Goal: Task Accomplishment & Management: Use online tool/utility

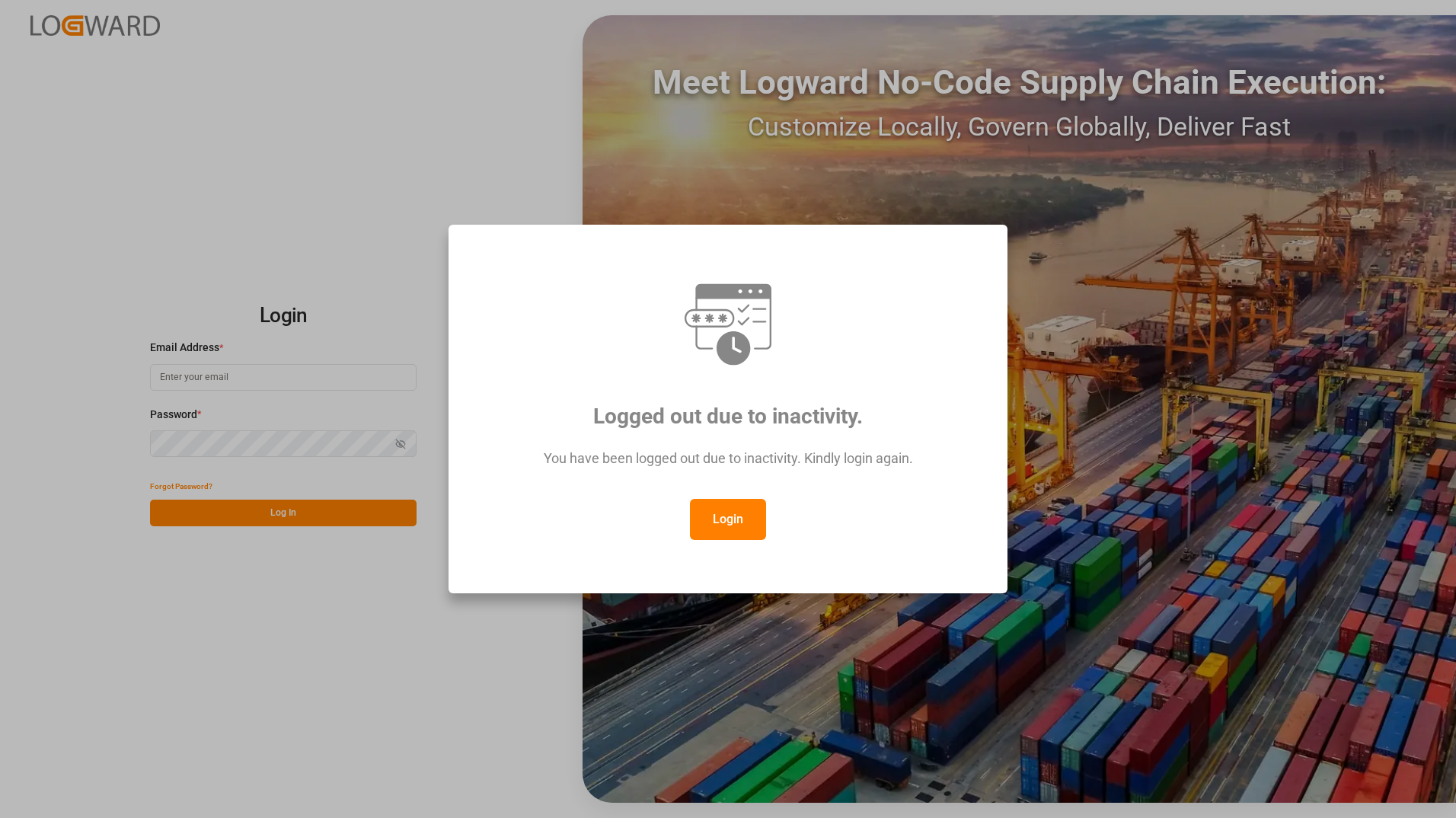
click at [721, 522] on button "Login" at bounding box center [728, 519] width 76 height 41
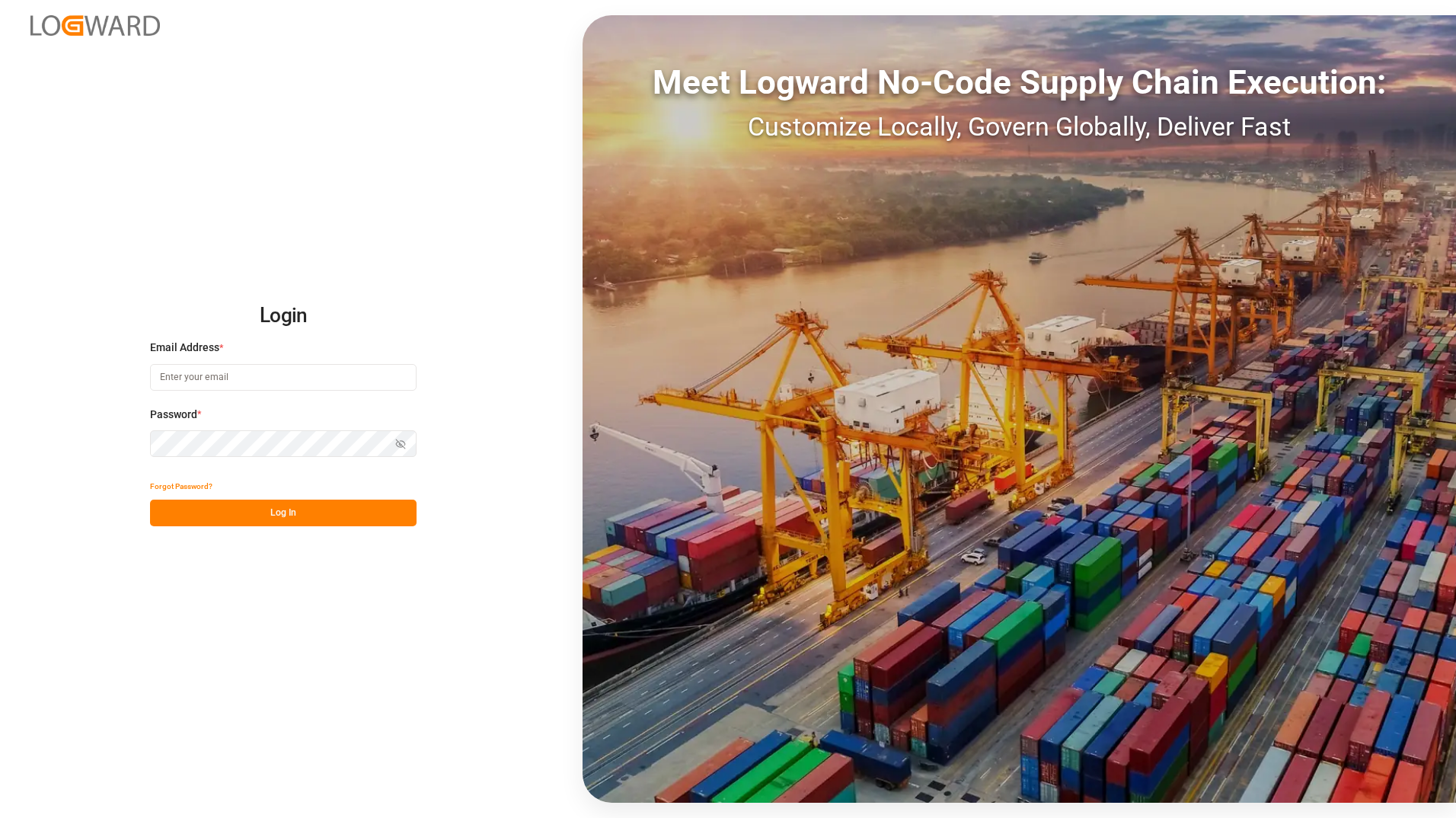
click at [221, 379] on input at bounding box center [283, 377] width 266 height 26
type input "[PERSON_NAME][EMAIL_ADDRESS][DOMAIN_NAME]"
click at [241, 515] on button "Log In" at bounding box center [283, 513] width 266 height 26
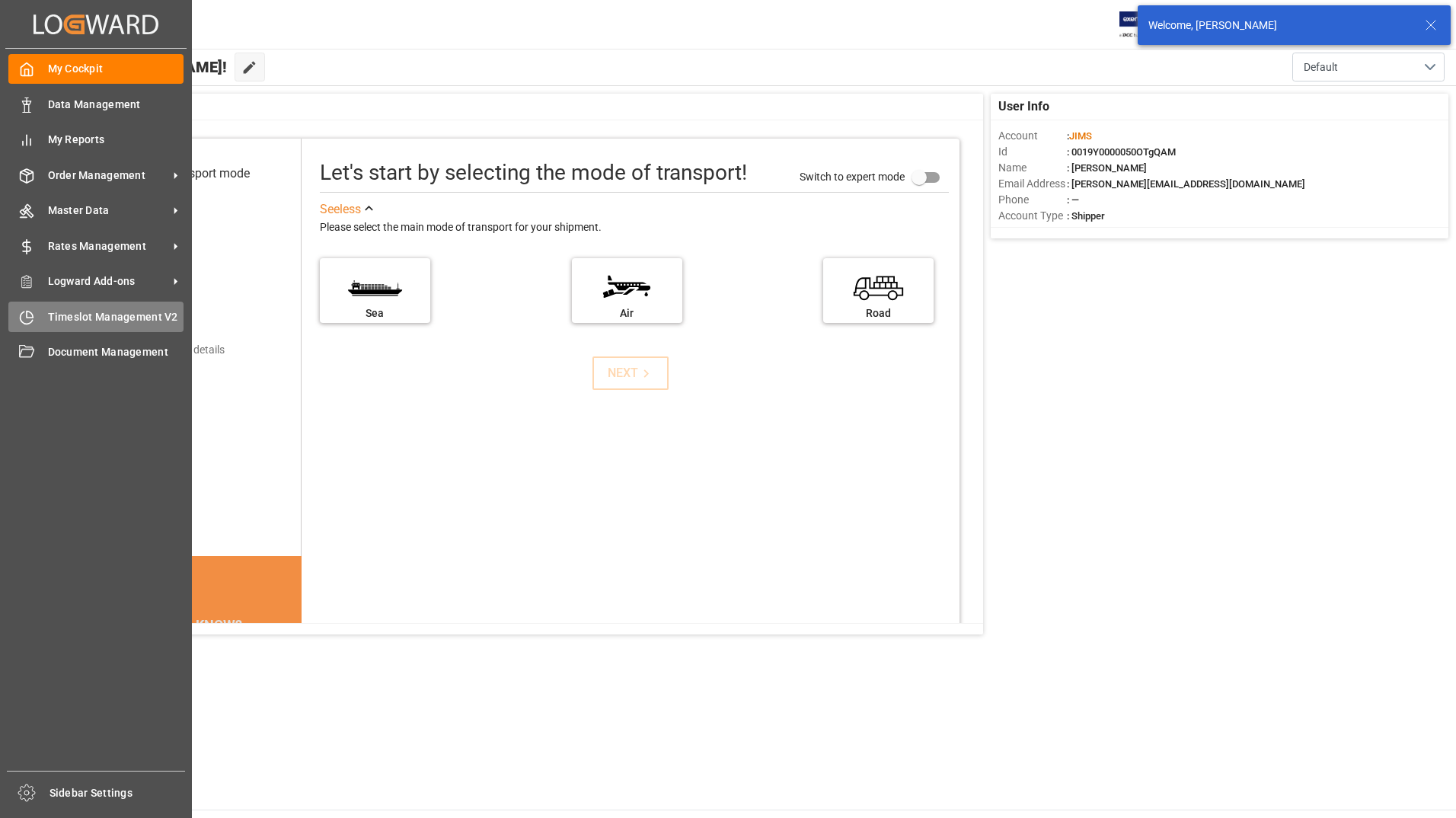
click at [91, 317] on span "Timeslot Management V2" at bounding box center [116, 317] width 136 height 16
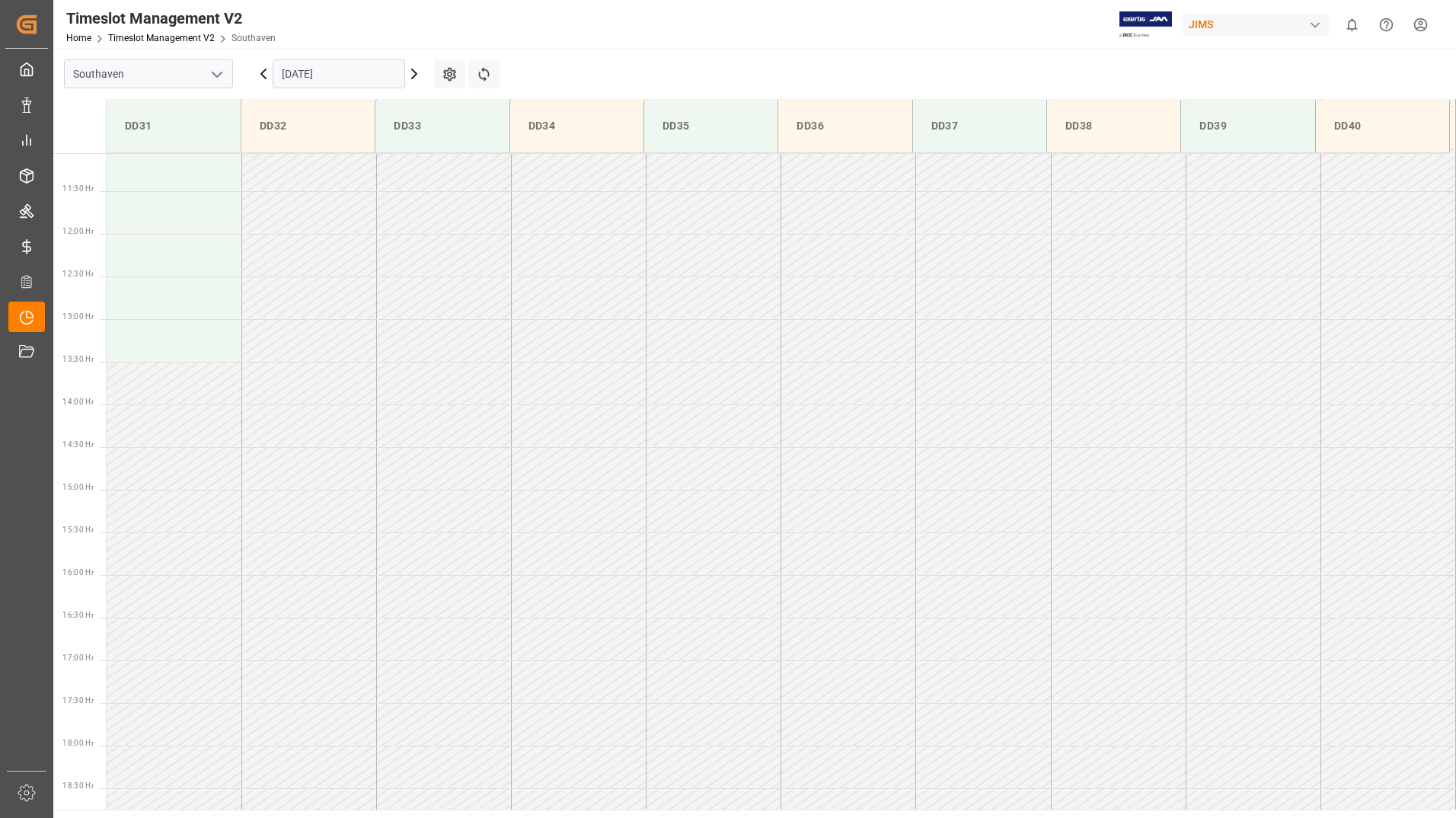
scroll to position [1098, 0]
